Goal: Task Accomplishment & Management: Use online tool/utility

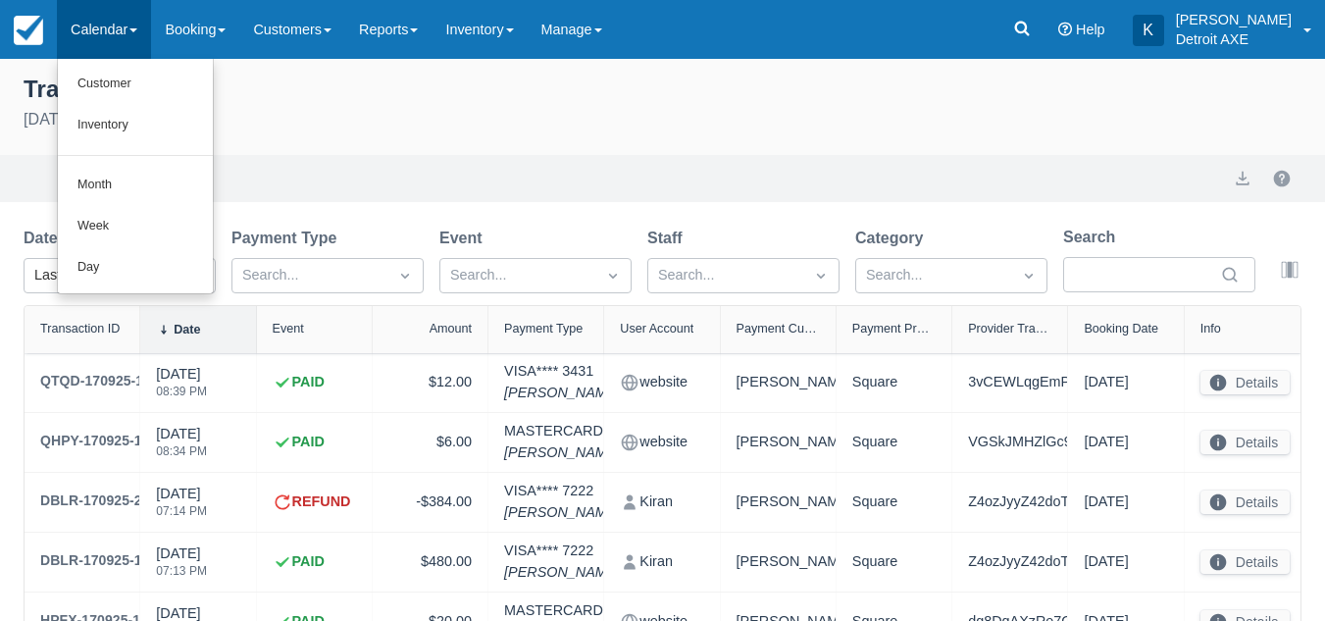
select select "10"
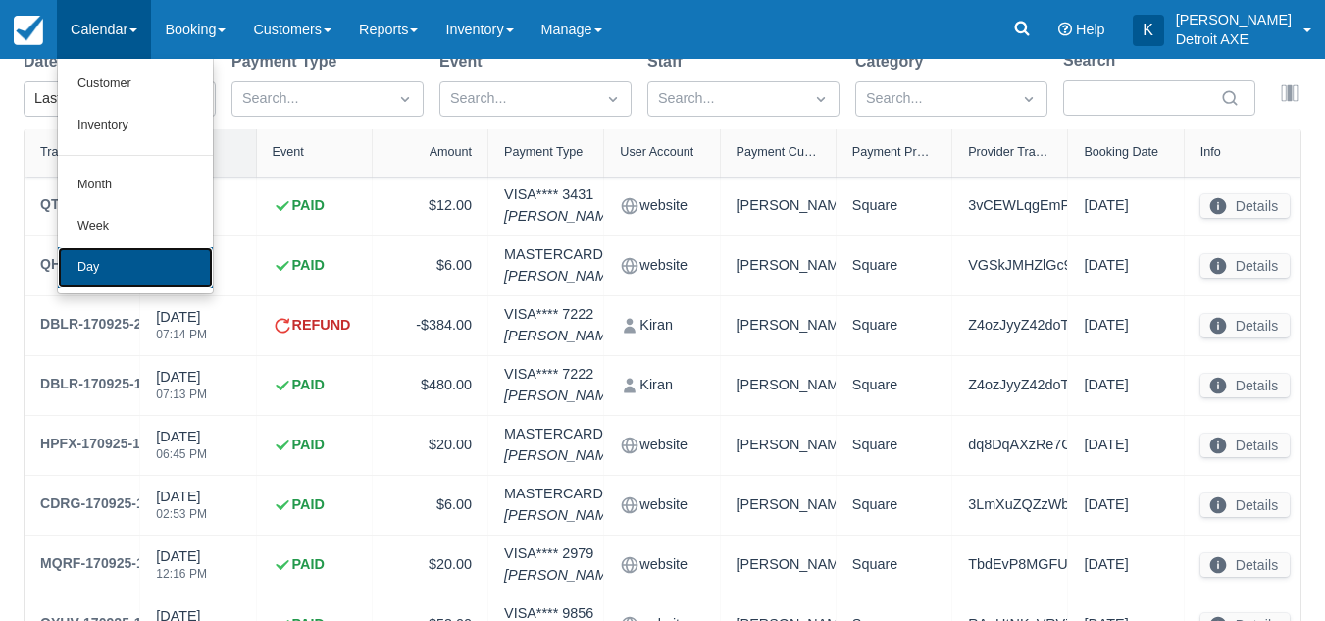
click at [128, 269] on link "Day" at bounding box center [135, 267] width 155 height 41
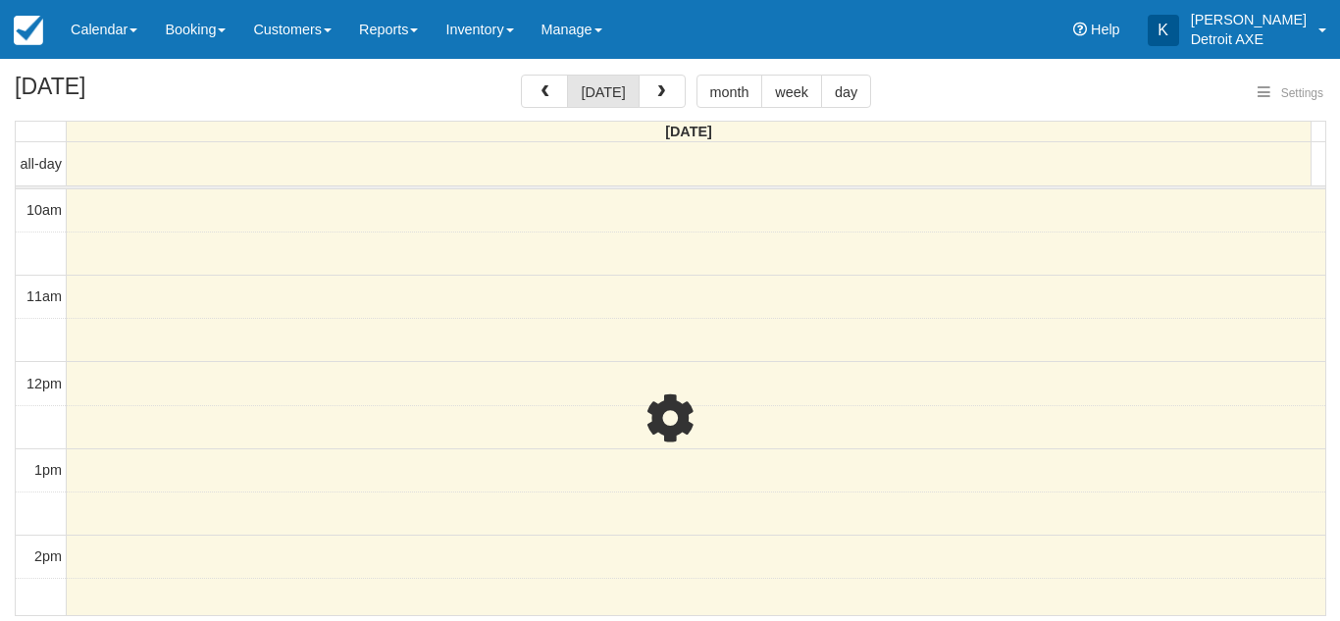
select select
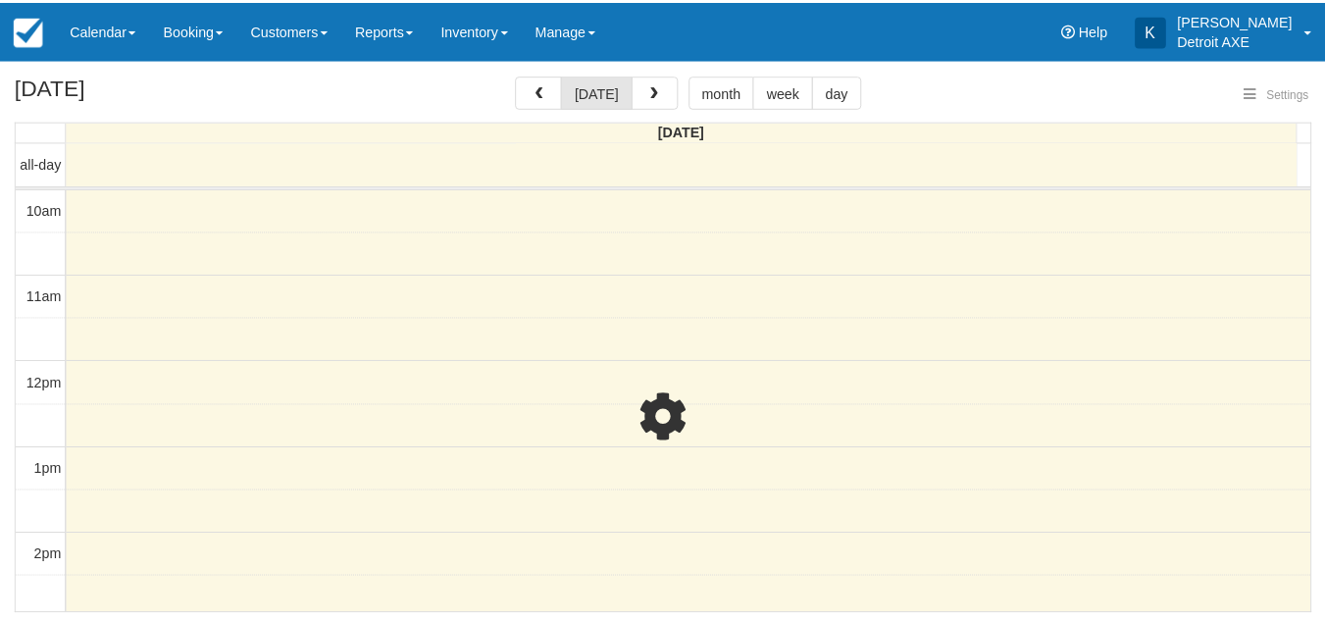
scroll to position [435, 0]
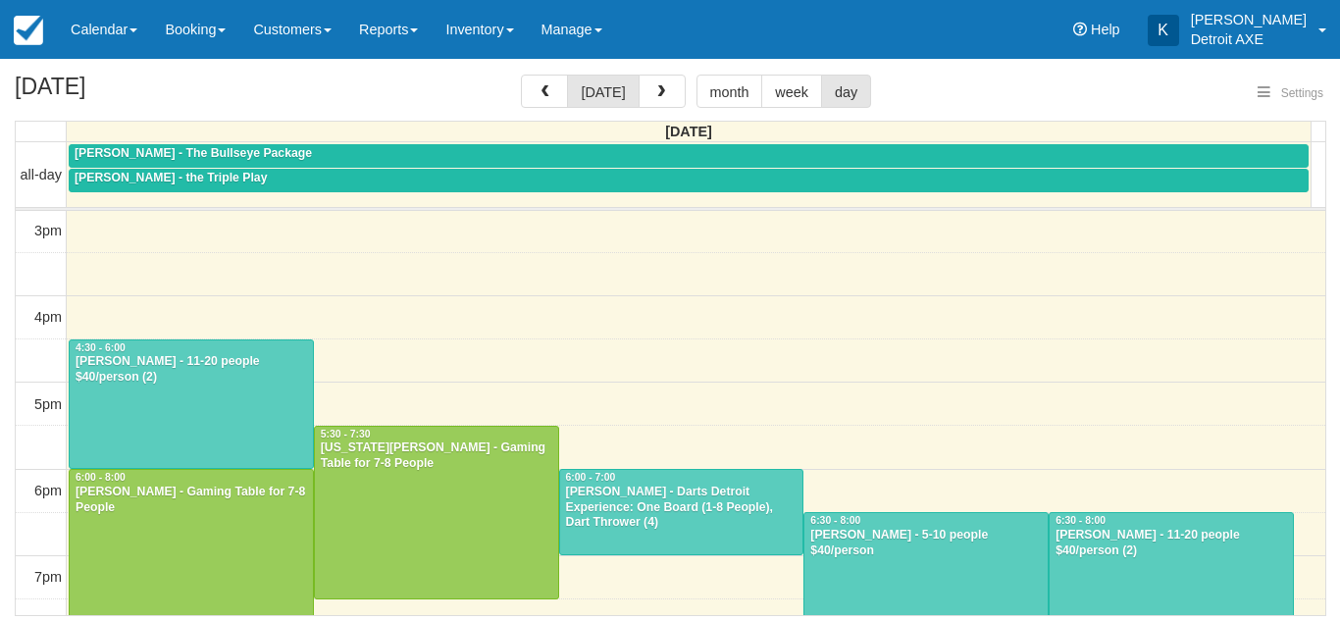
select select
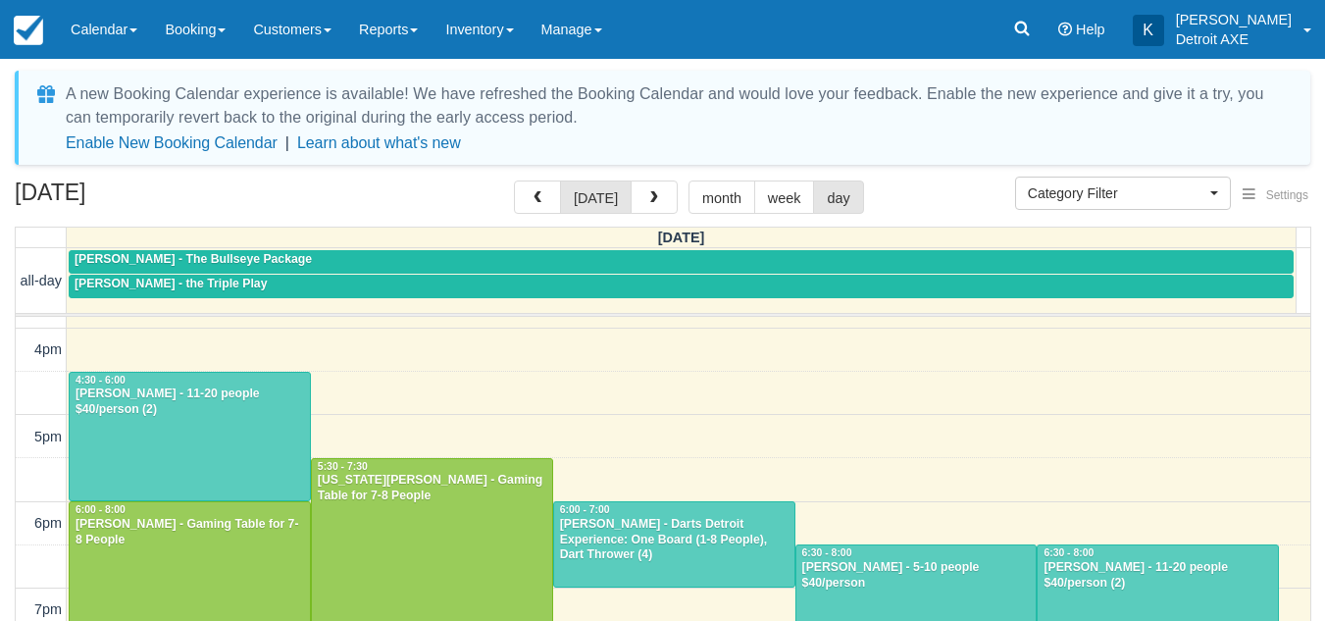
scroll to position [511, 0]
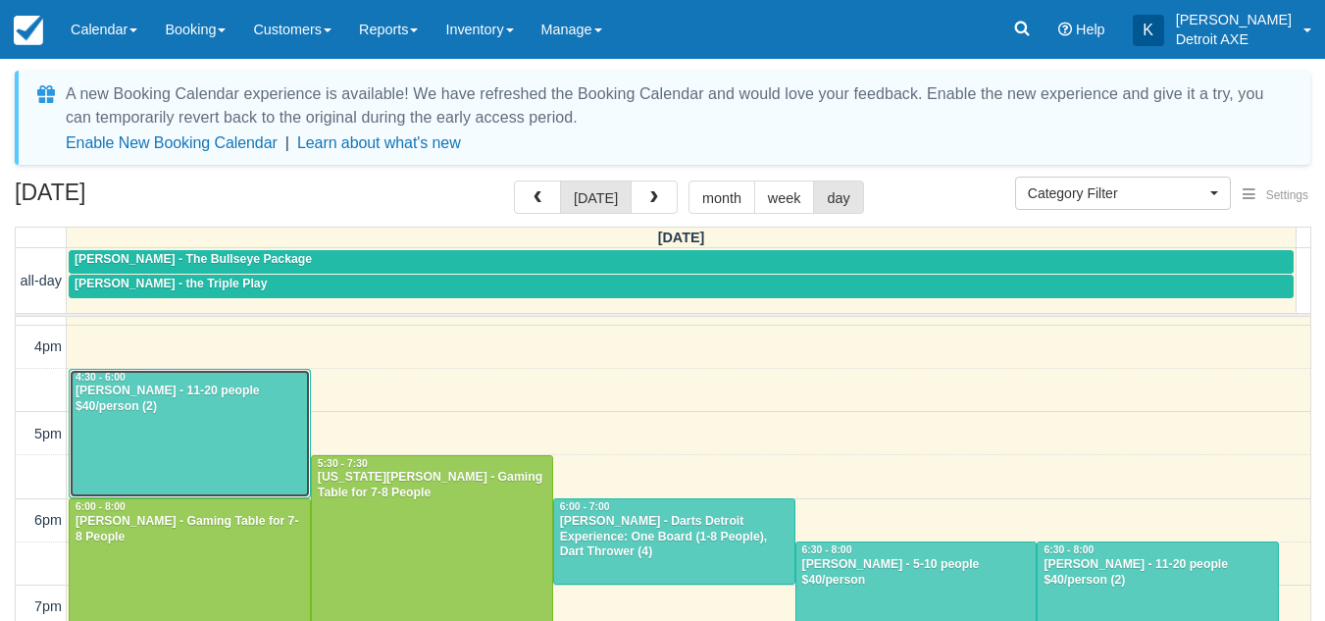
click at [270, 371] on div "4:30 - 6:00" at bounding box center [190, 378] width 231 height 14
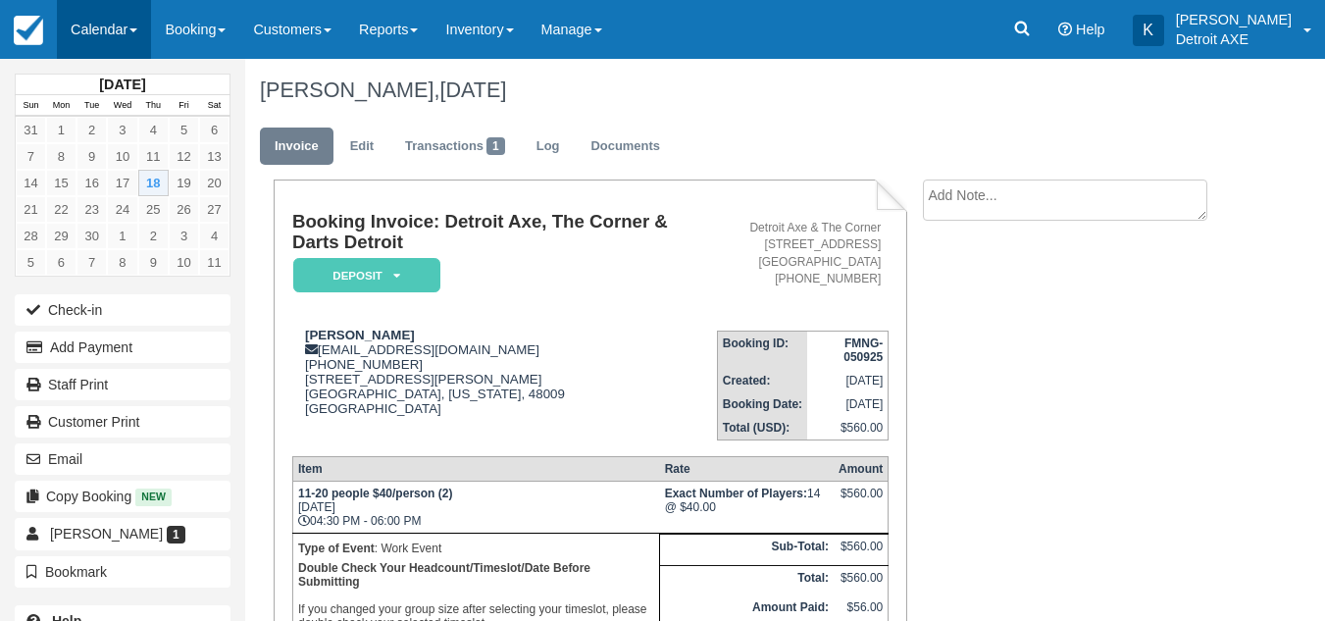
click at [85, 46] on link "Calendar" at bounding box center [104, 29] width 94 height 59
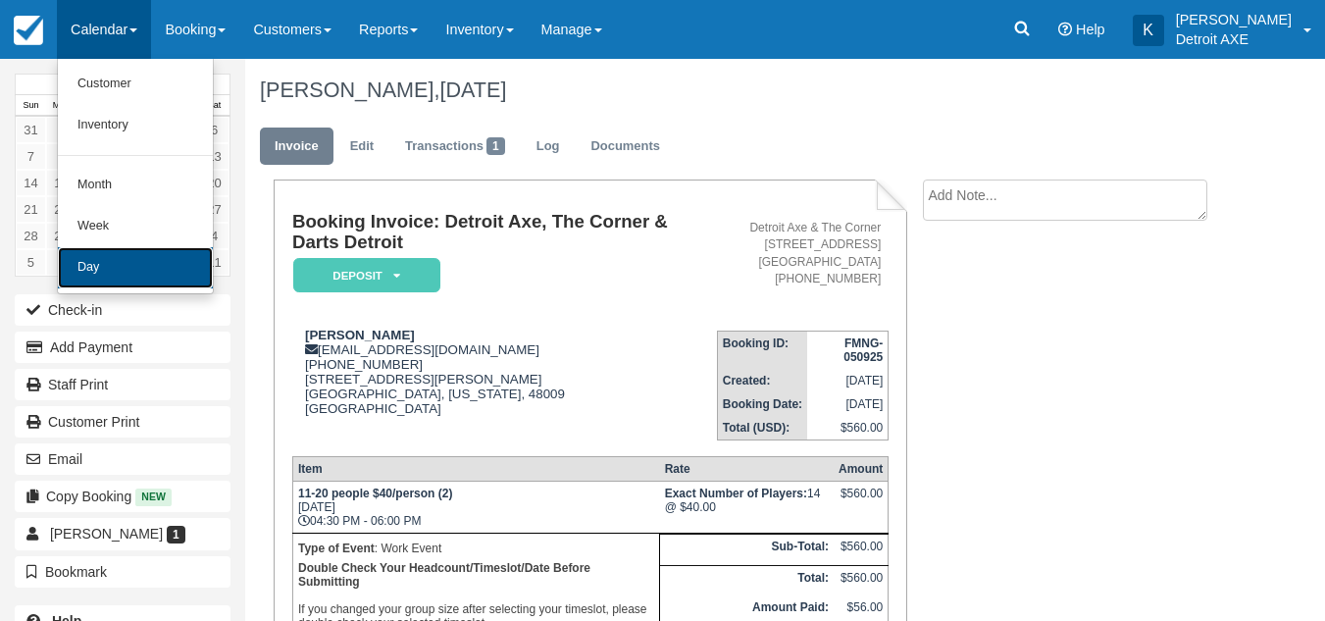
click at [116, 260] on link "Day" at bounding box center [135, 267] width 155 height 41
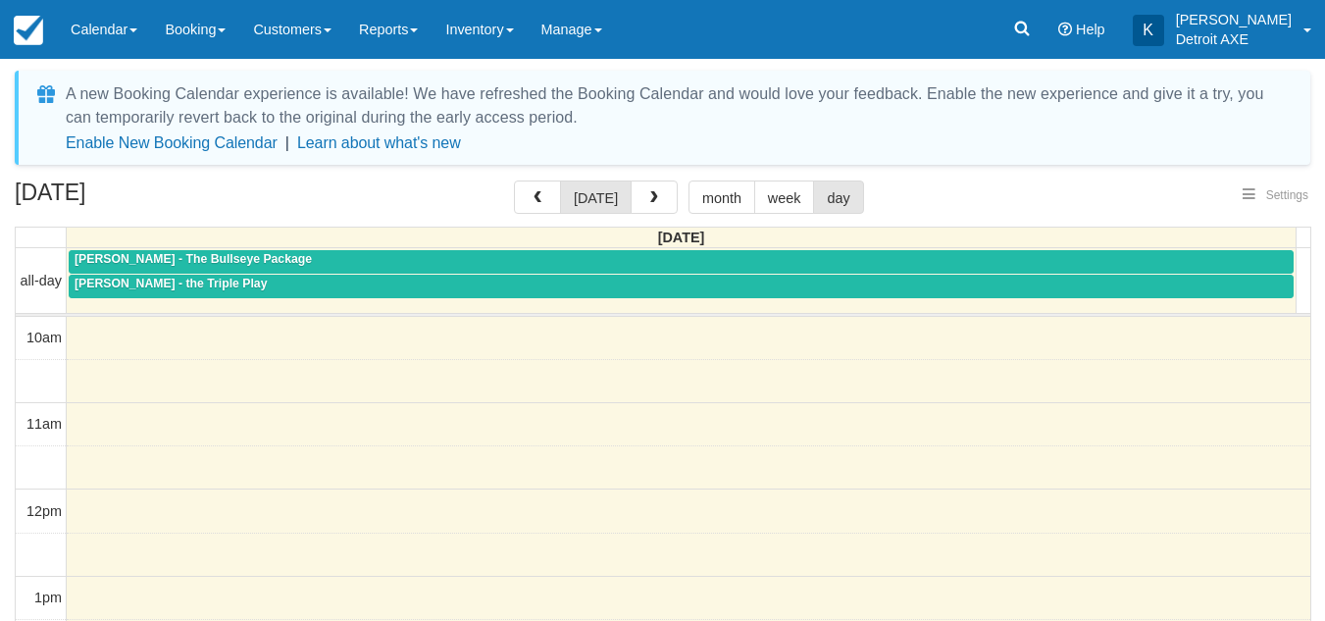
select select
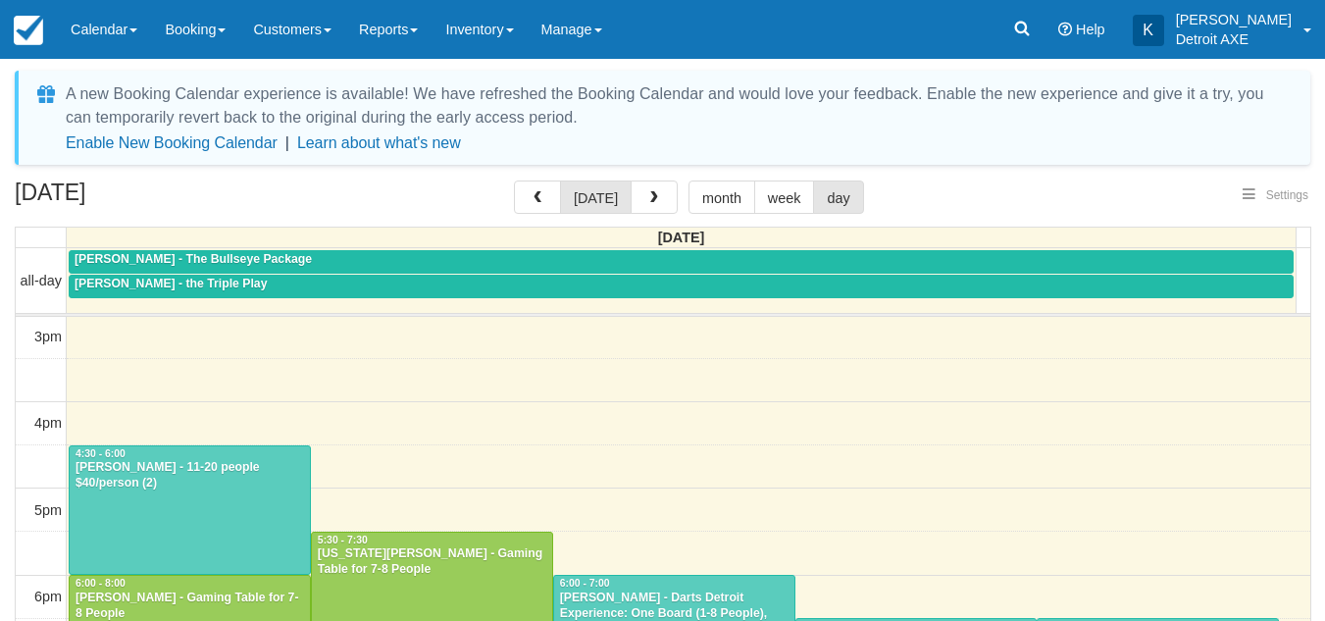
select select
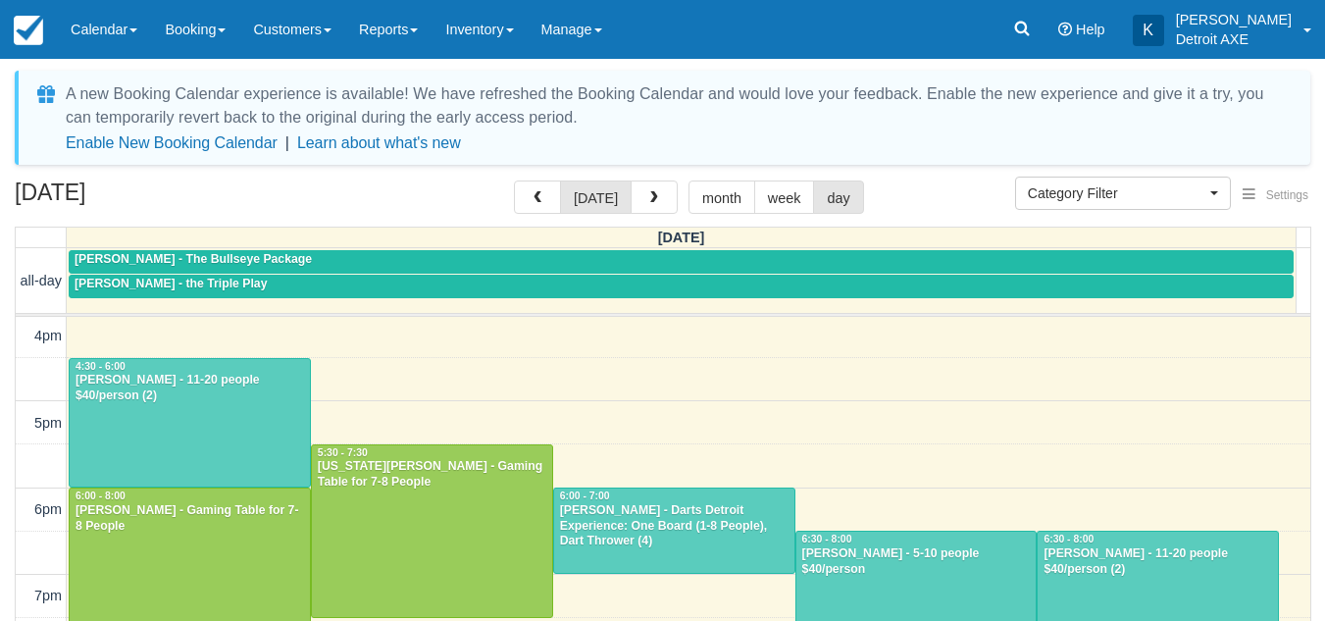
scroll to position [521, 0]
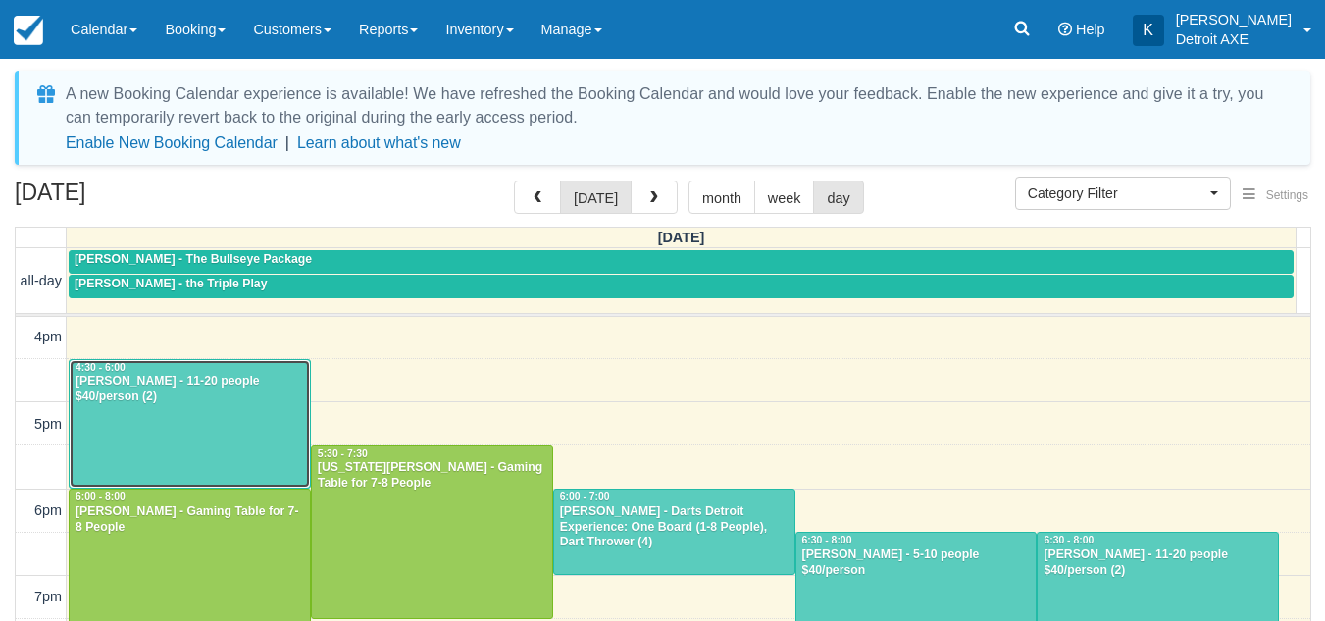
click at [248, 413] on div at bounding box center [190, 424] width 240 height 129
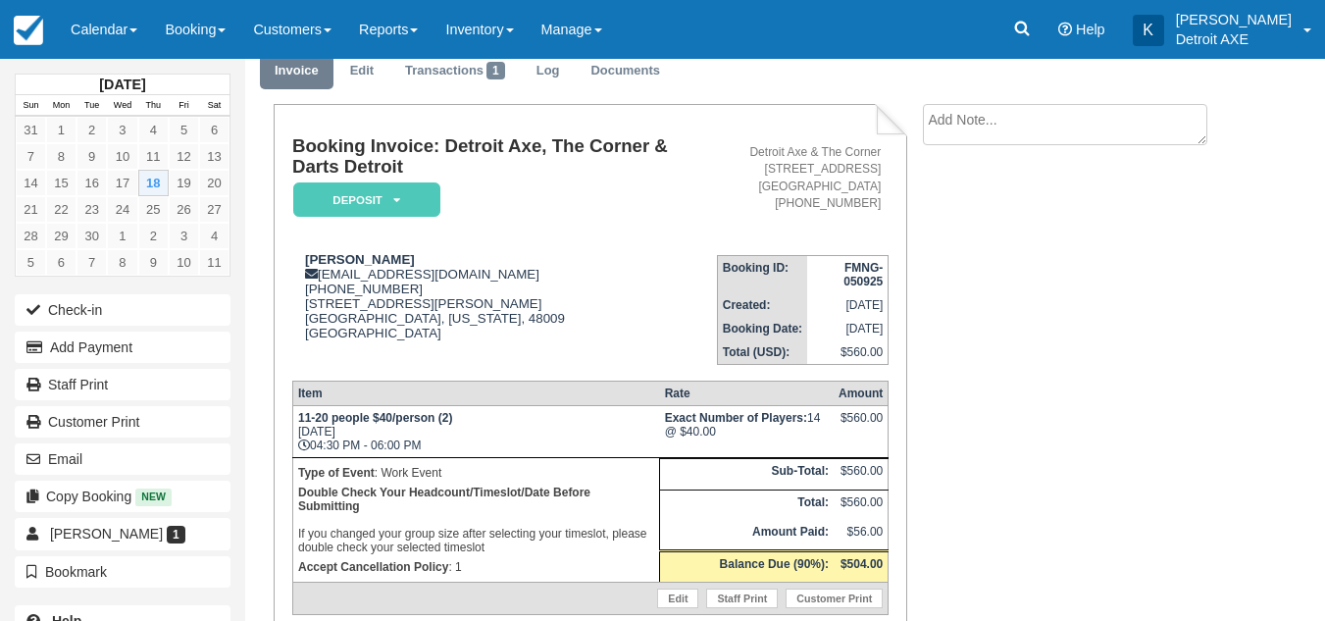
scroll to position [77, 0]
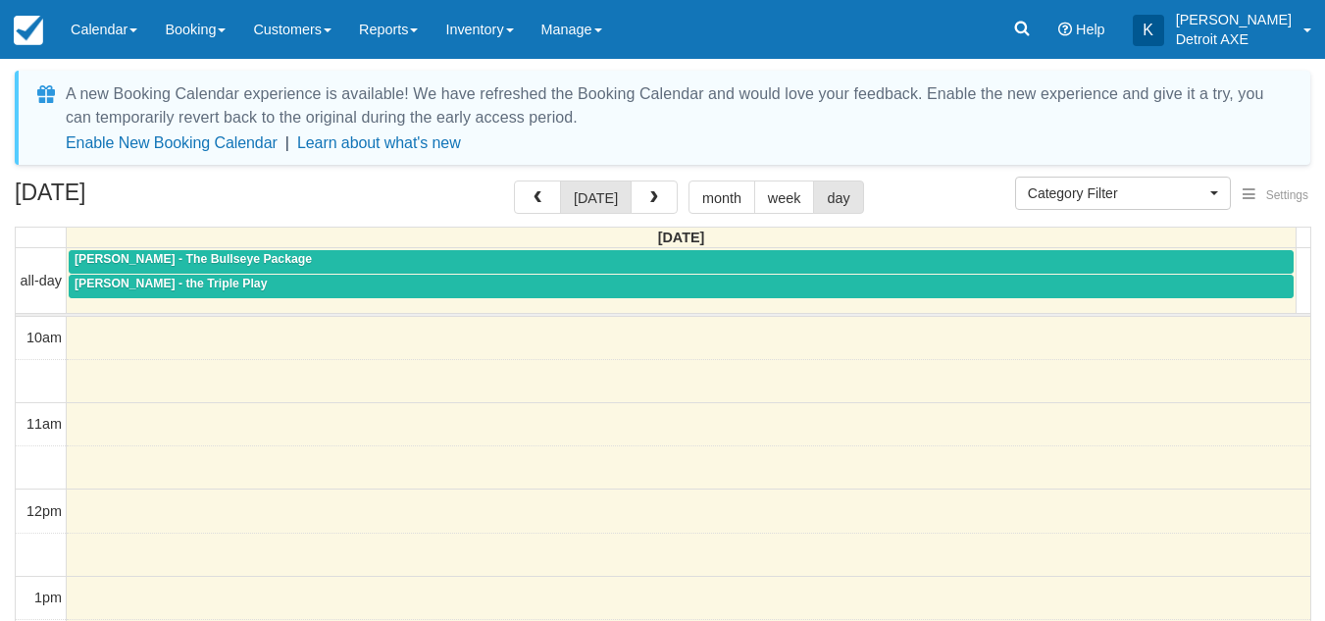
select select
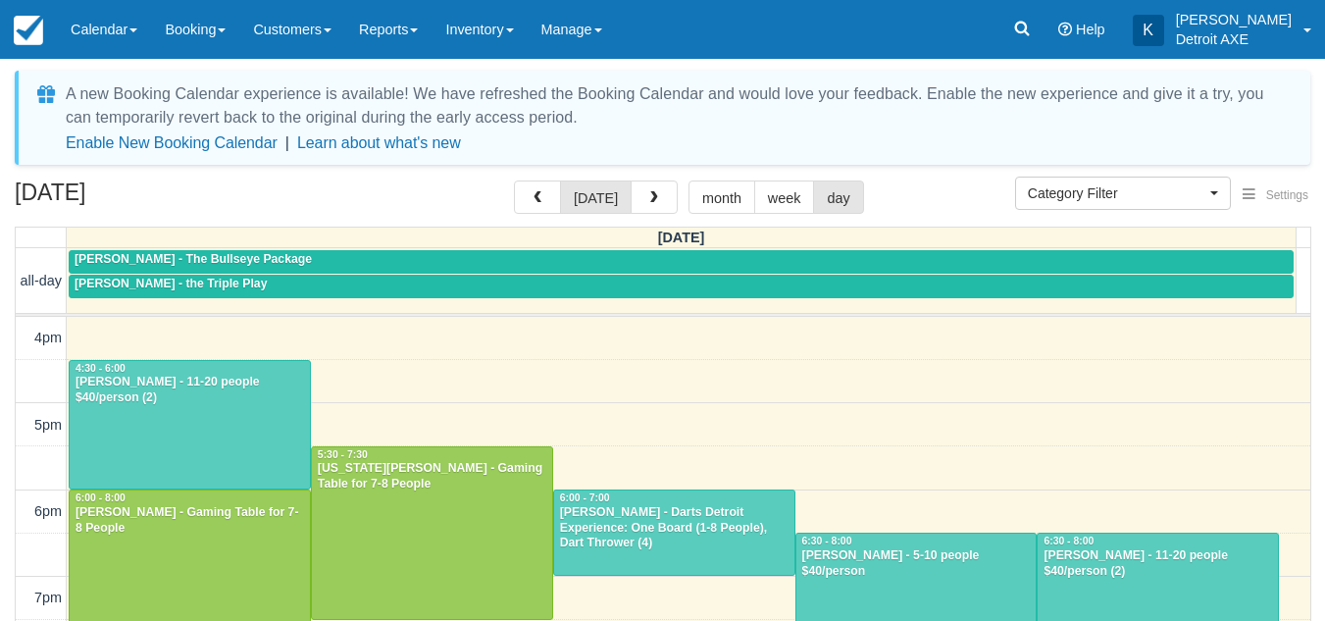
scroll to position [504, 0]
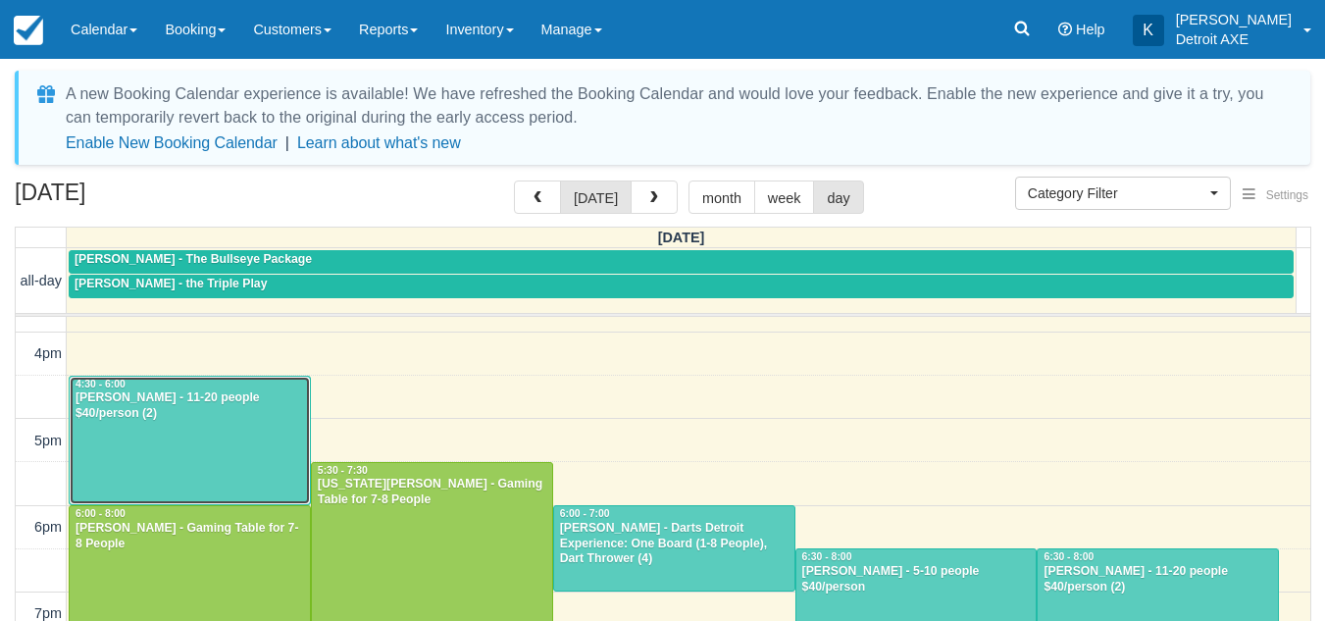
click at [261, 408] on div "Andrew J Roche - 11-20 people $40/person (2)" at bounding box center [190, 405] width 231 height 31
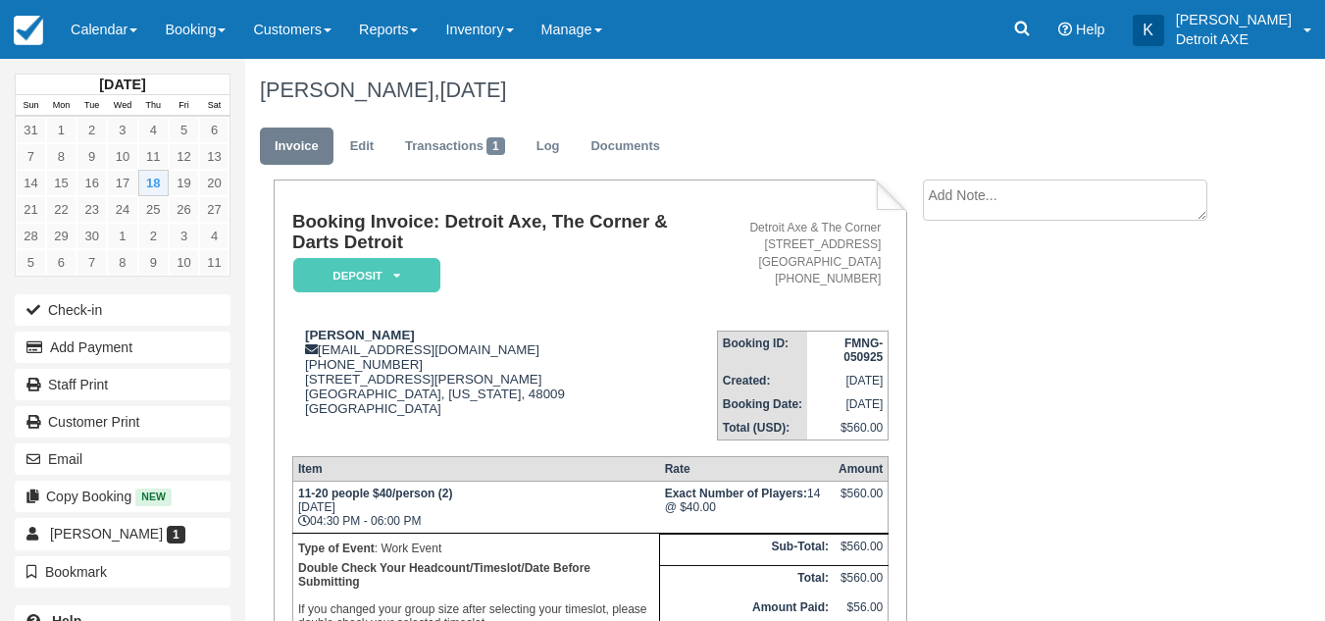
scroll to position [233, 0]
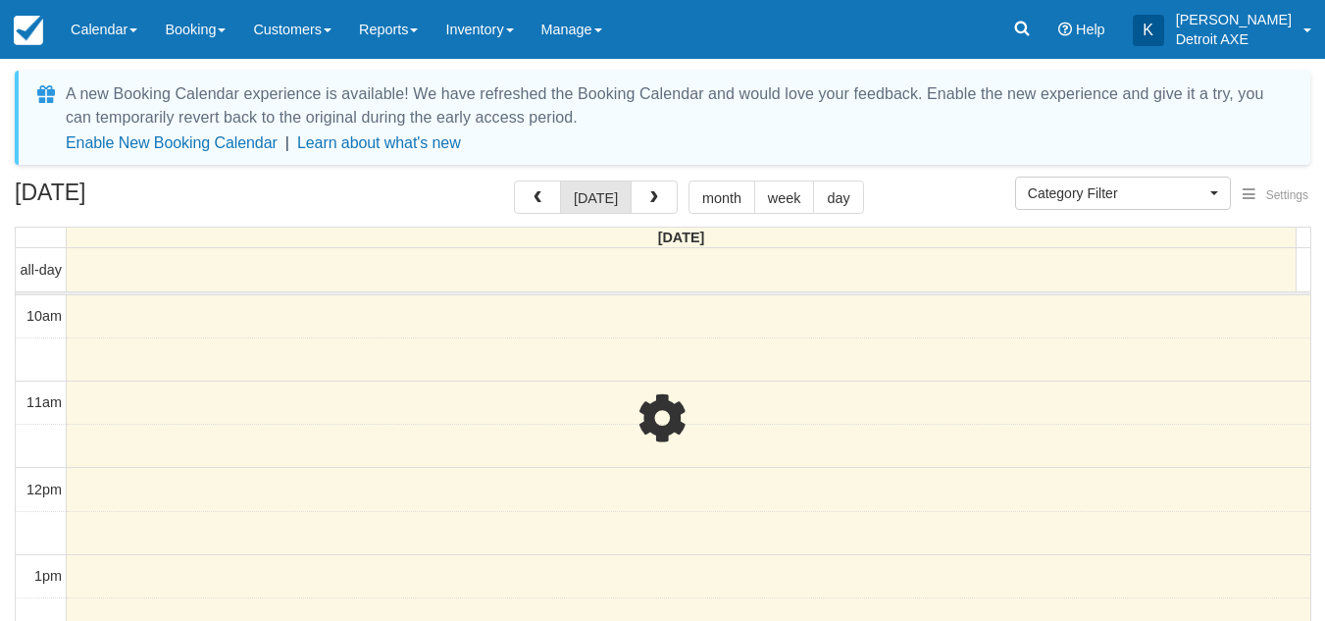
select select
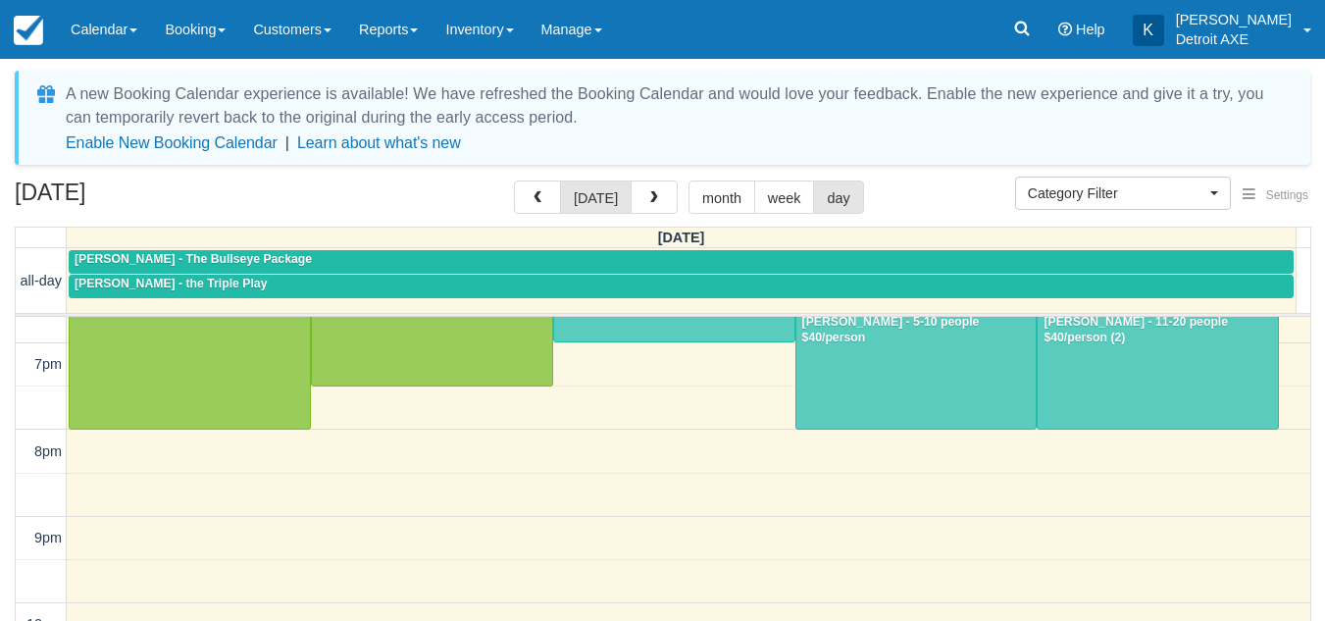
scroll to position [754, 0]
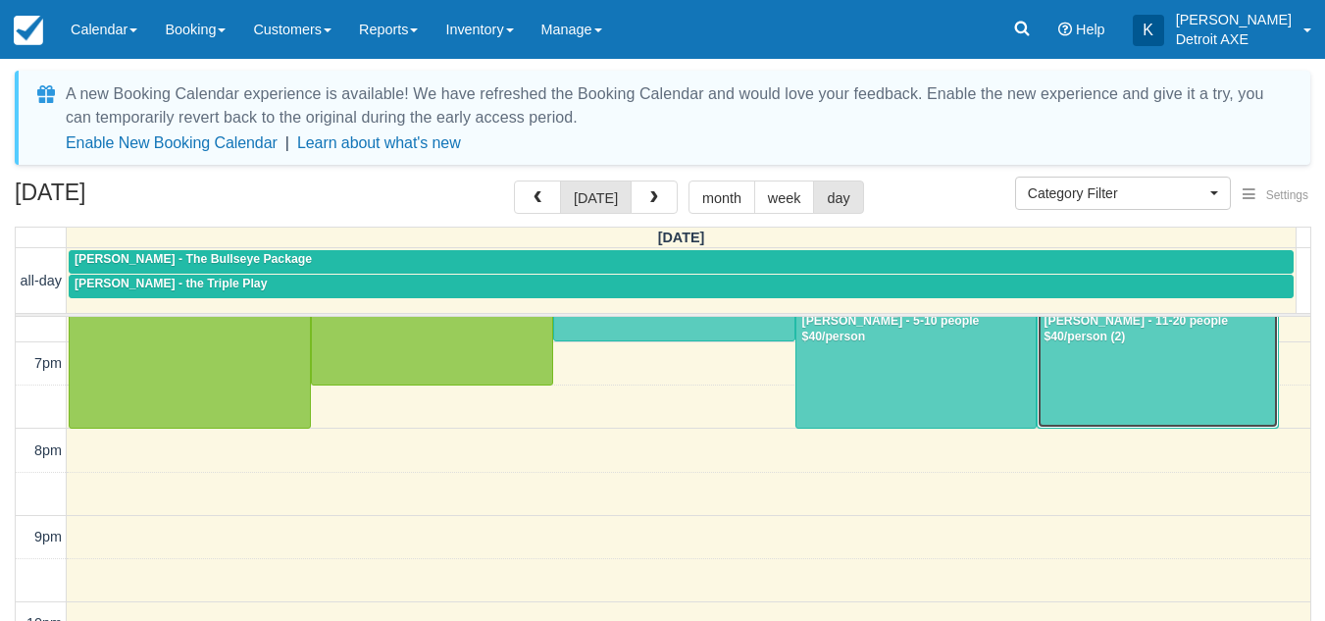
click at [1072, 388] on div at bounding box center [1158, 363] width 240 height 129
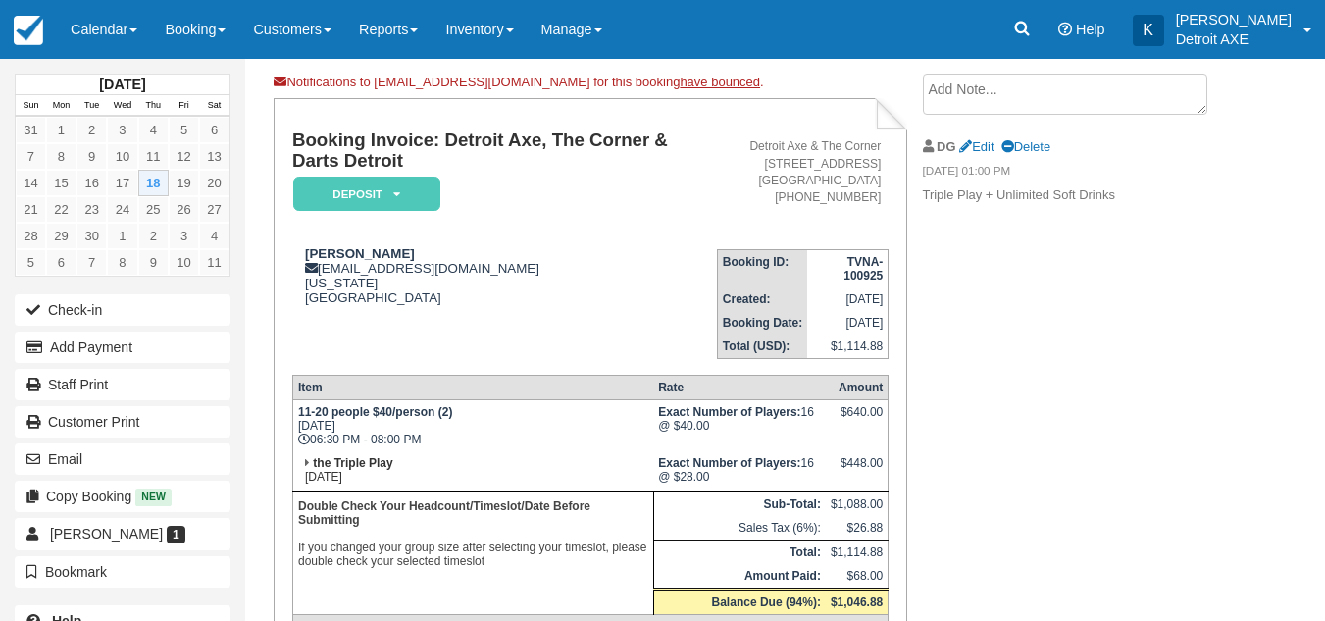
scroll to position [102, 0]
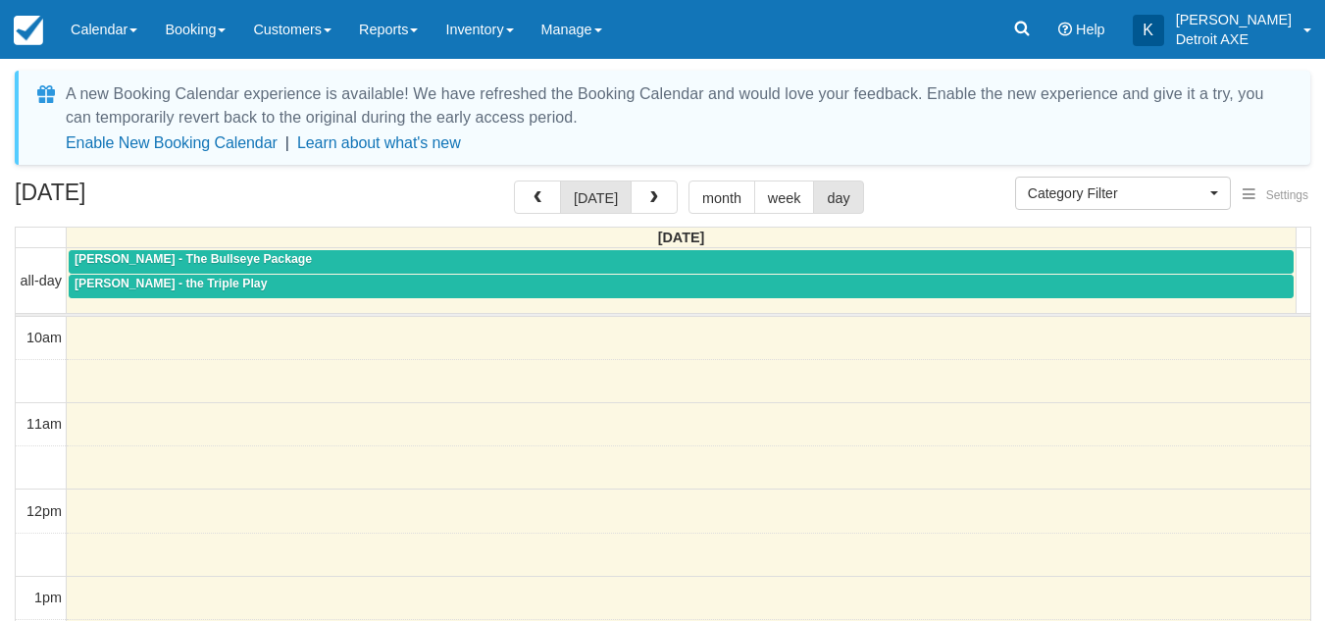
select select
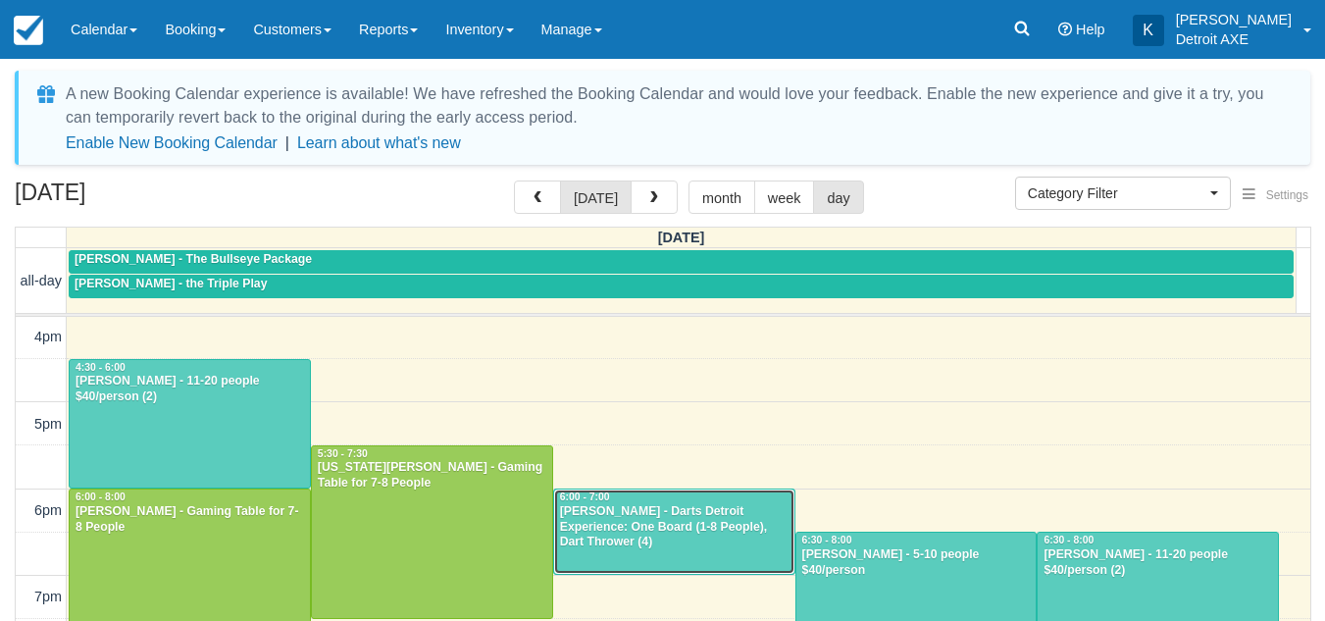
click at [666, 516] on div "[PERSON_NAME] - Darts Detroit Experience: One Board (1-8 People), Dart Thrower …" at bounding box center [674, 527] width 231 height 47
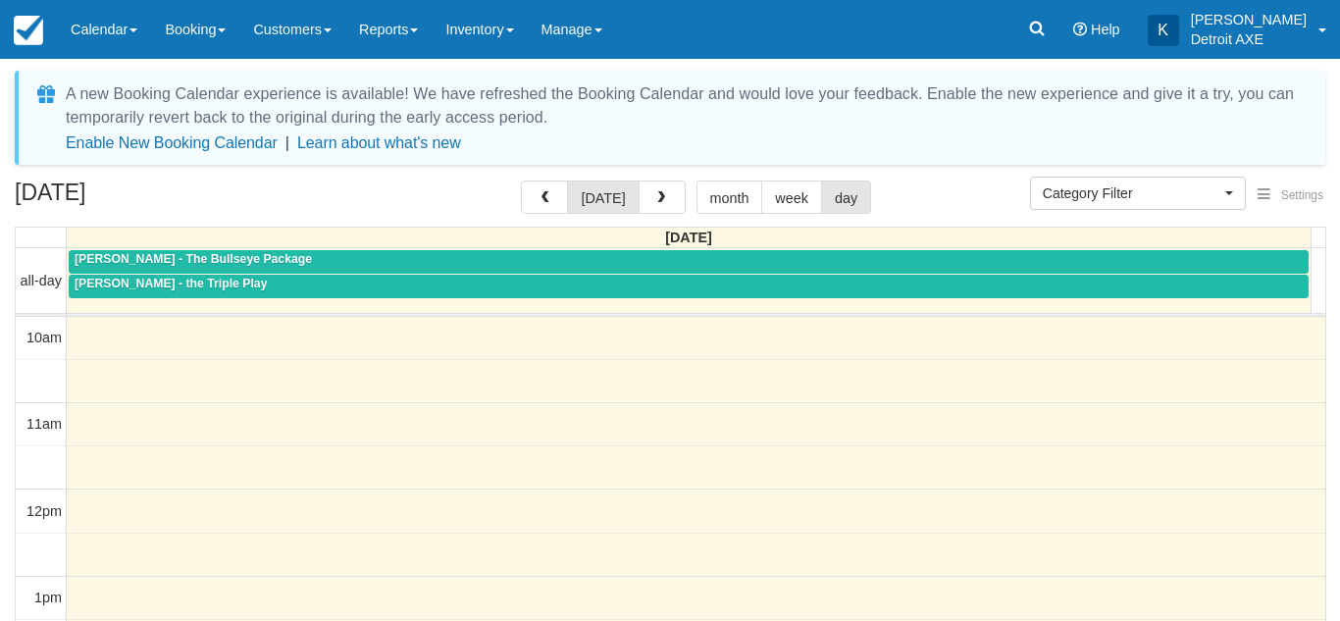
select select
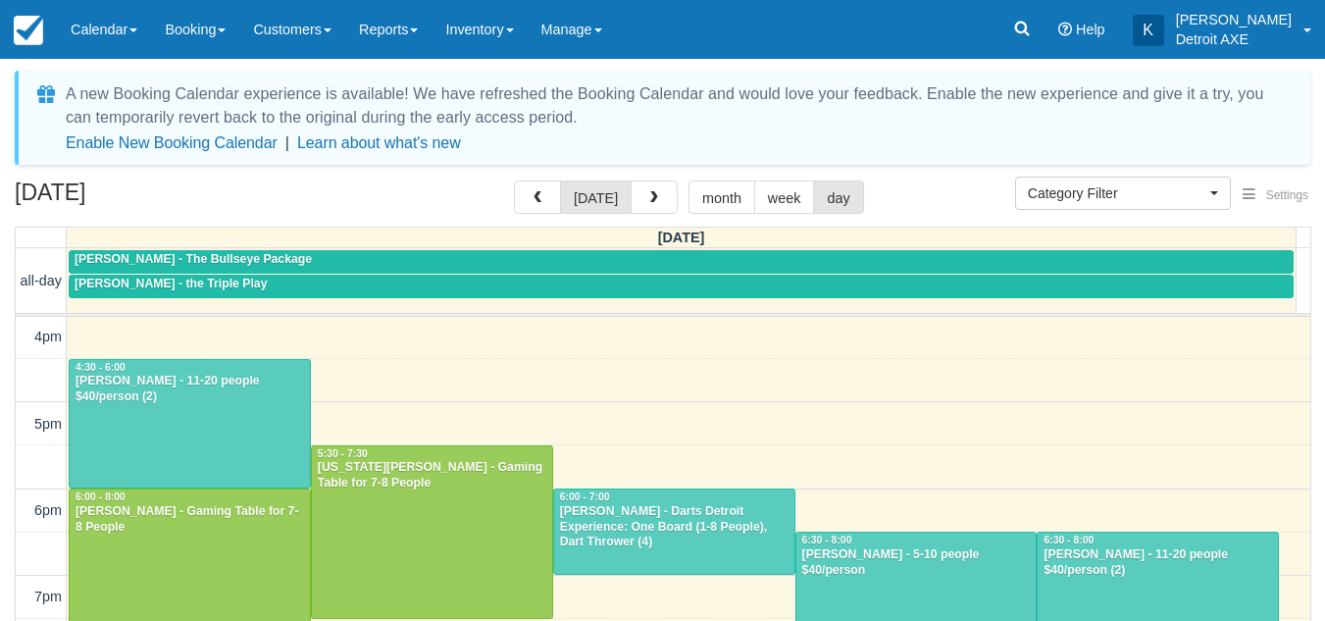
scroll to position [765, 0]
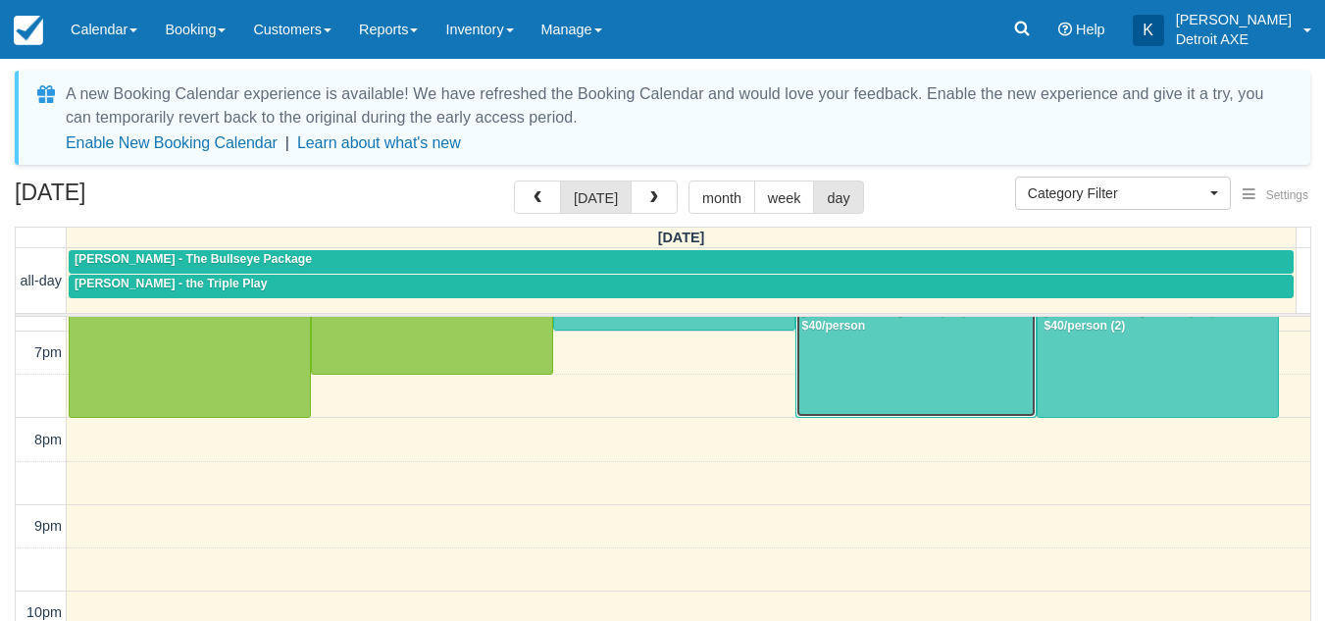
click at [829, 409] on div at bounding box center [917, 352] width 240 height 129
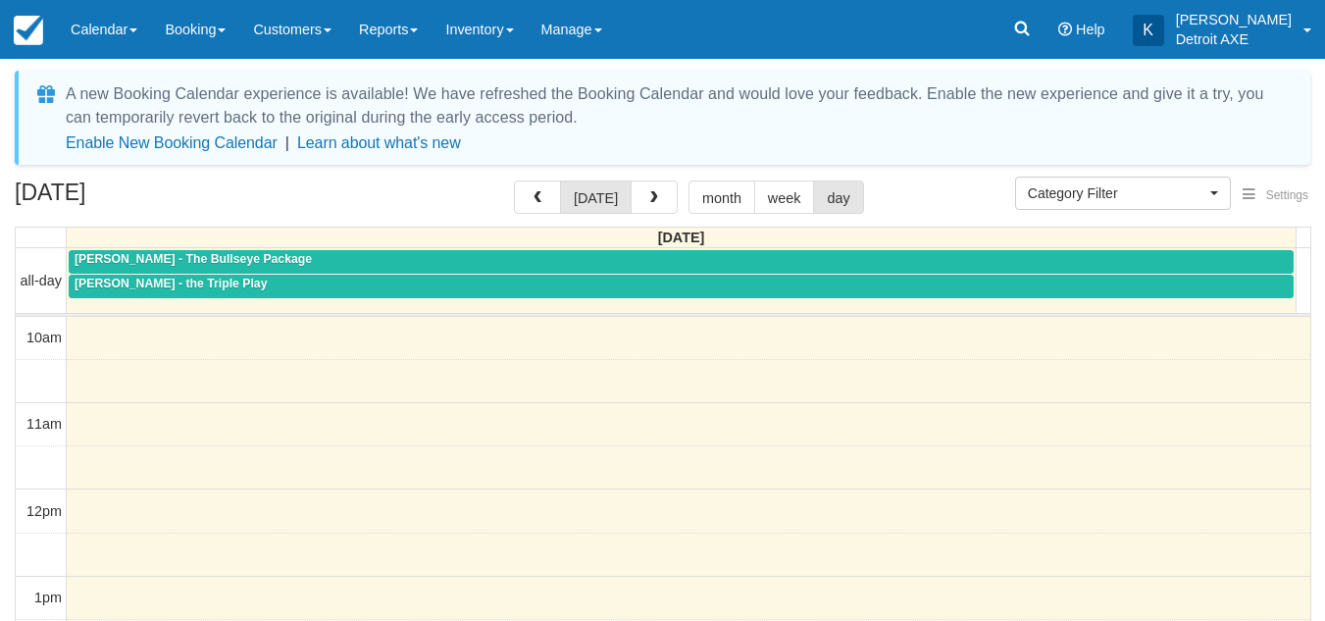
select select
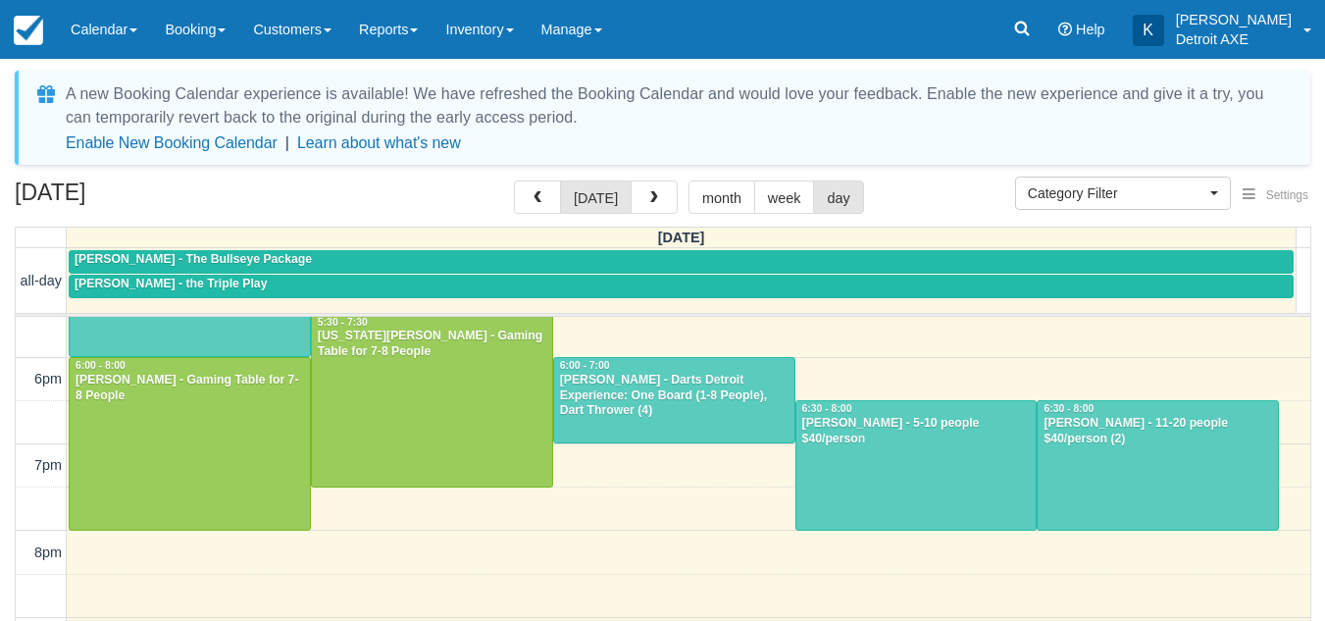
scroll to position [652, 0]
click at [240, 323] on div at bounding box center [190, 293] width 240 height 129
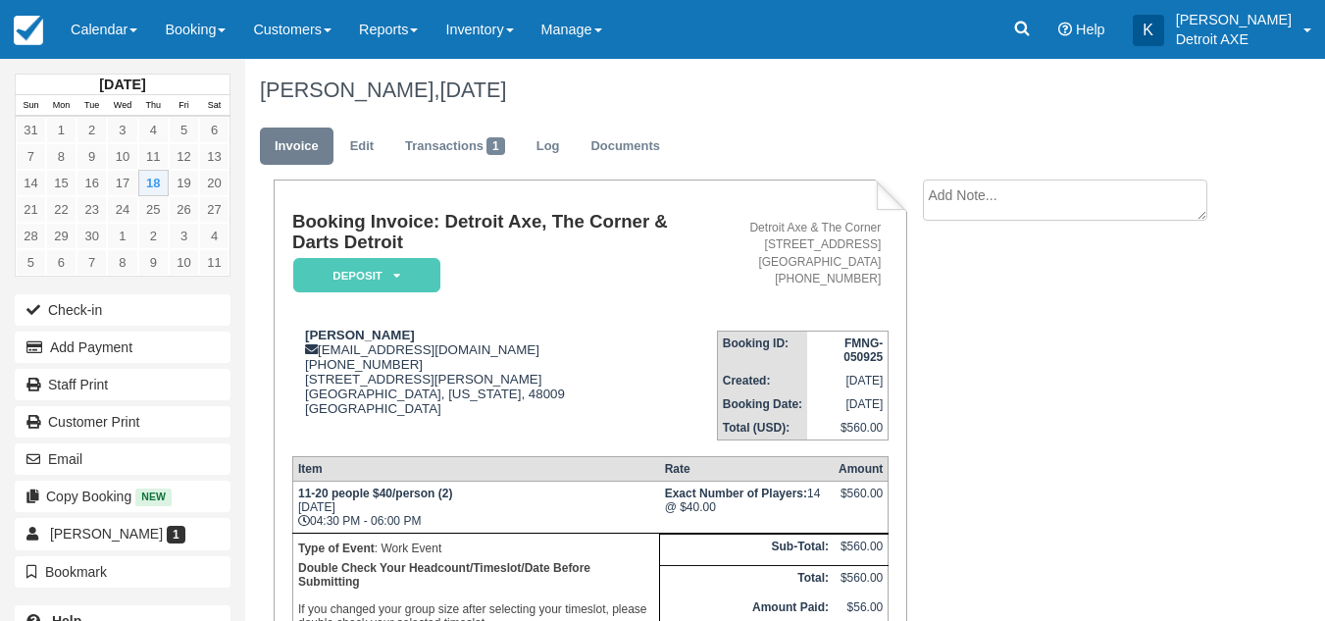
scroll to position [233, 0]
